Goal: Check status: Check status

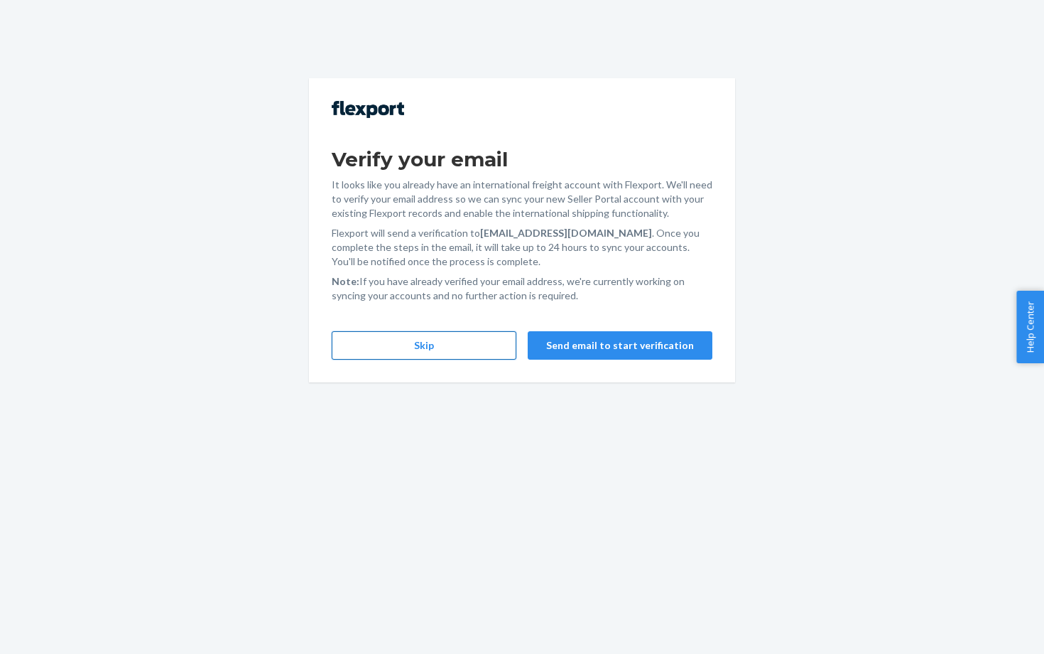
click at [445, 350] on button "Skip" at bounding box center [424, 345] width 185 height 28
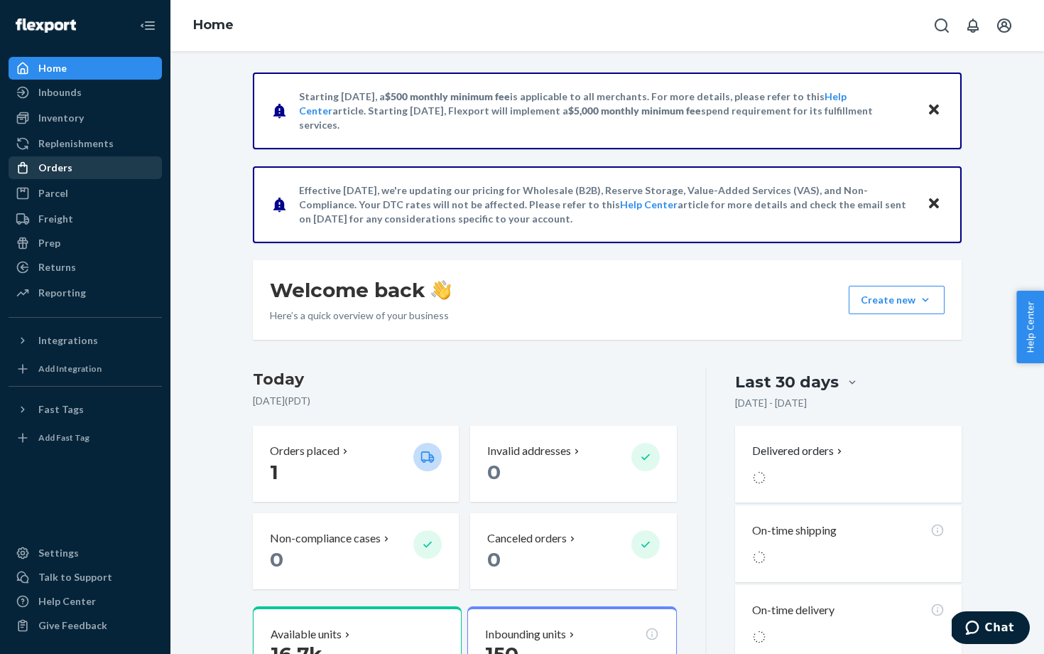
click at [61, 167] on div "Orders" at bounding box center [55, 168] width 34 height 14
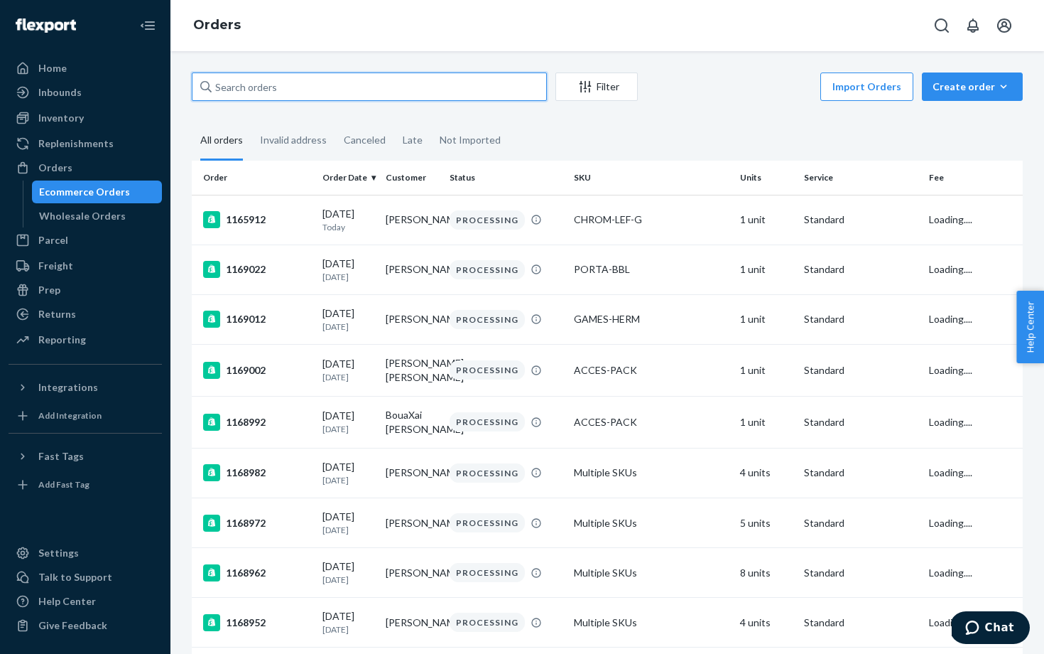
click at [253, 82] on input "text" at bounding box center [369, 86] width 355 height 28
paste input "1169032"
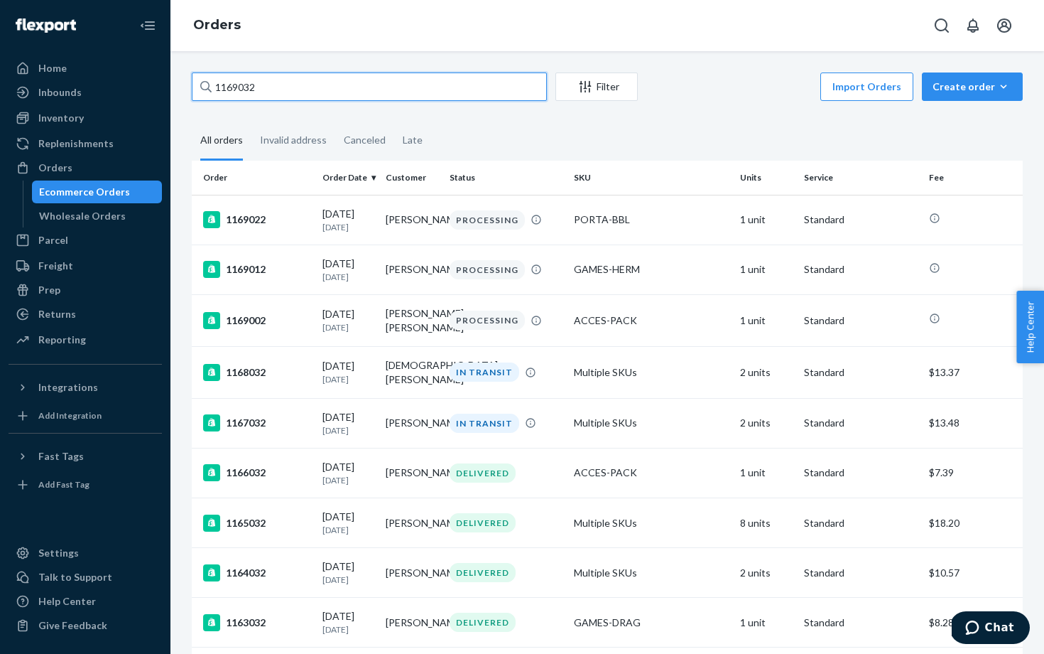
type input "1169032"
